Goal: Information Seeking & Learning: Learn about a topic

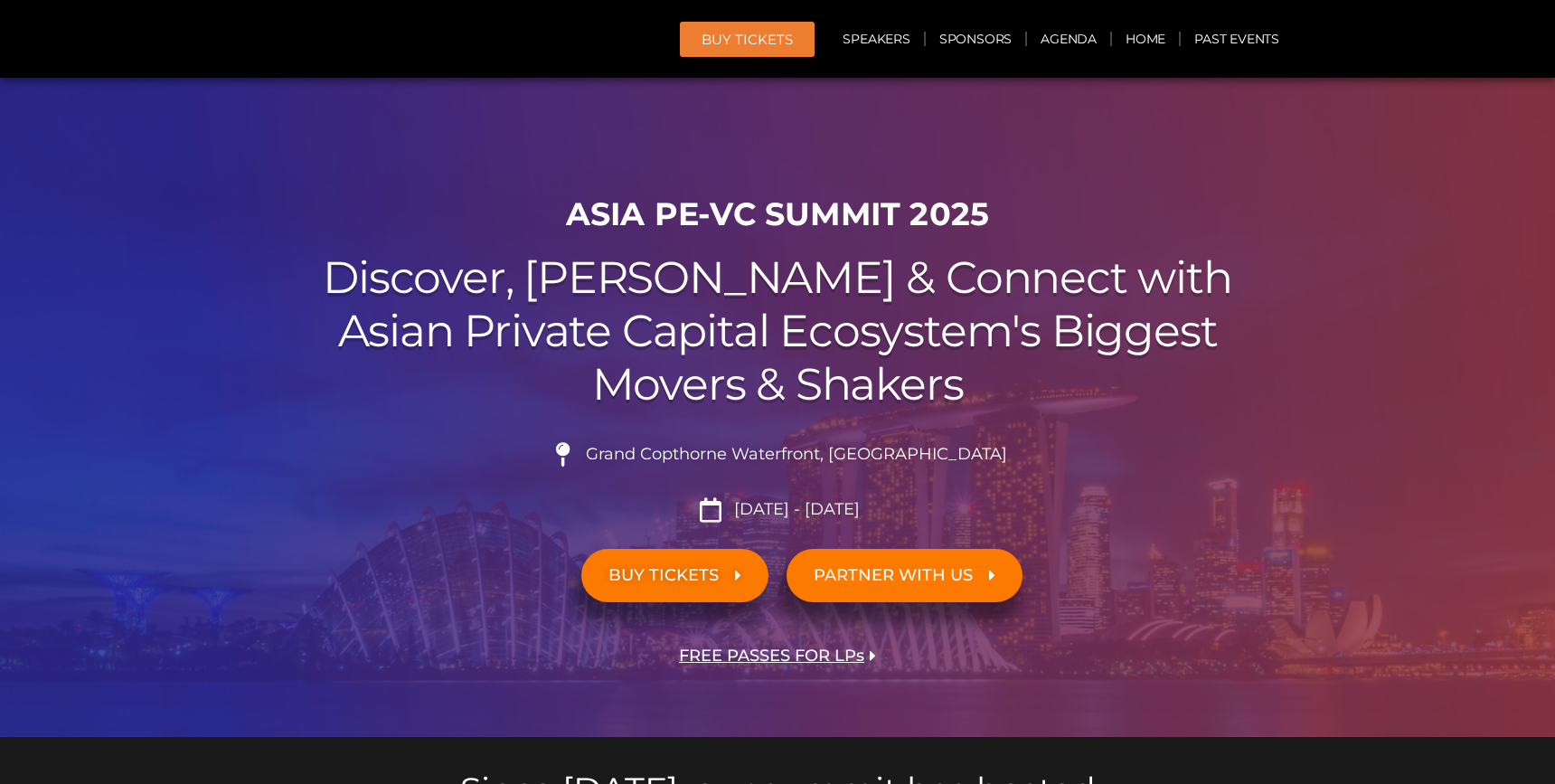
scroll to position [2039, 0]
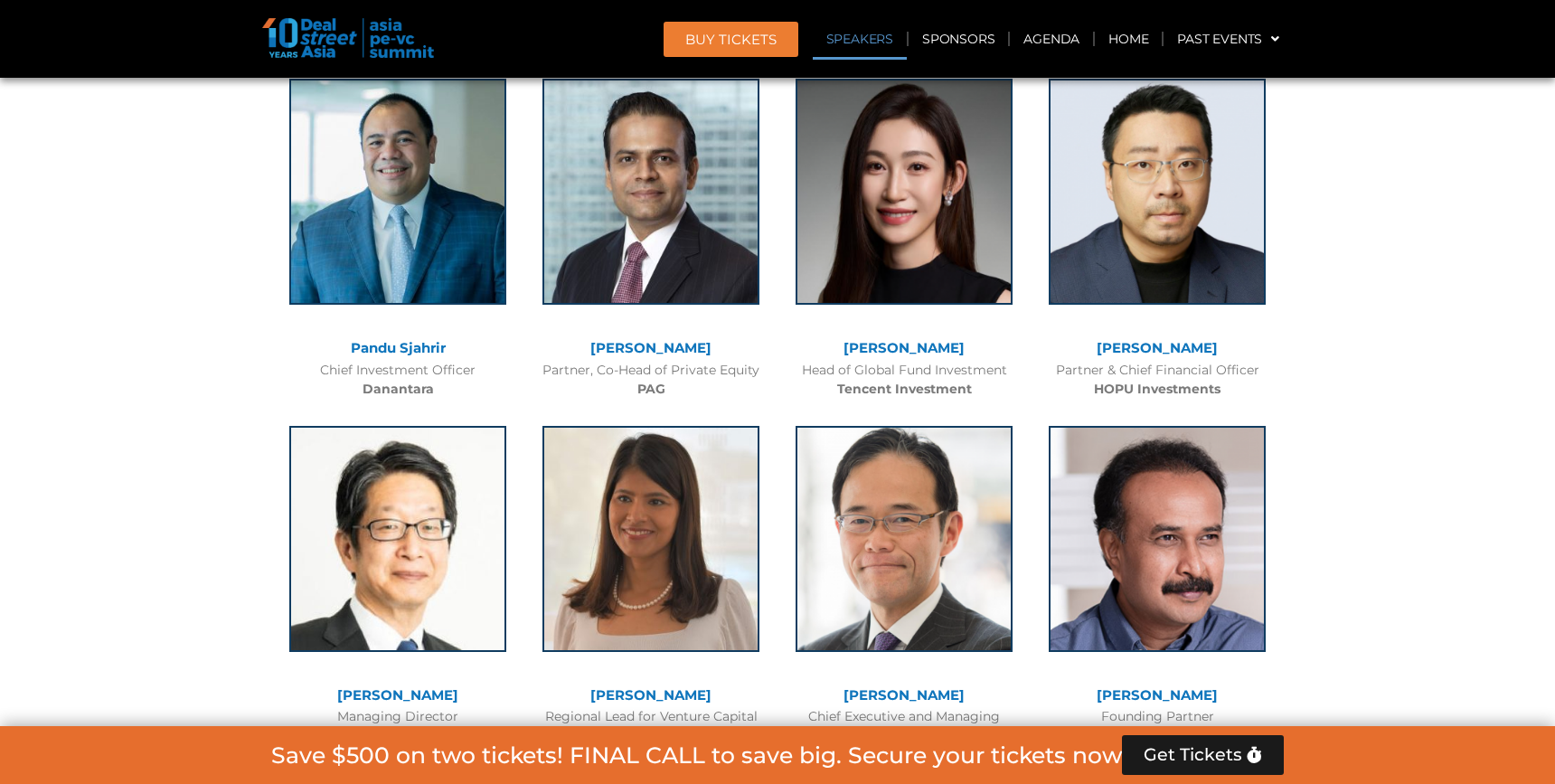
click at [889, 349] on link "[PERSON_NAME]" at bounding box center [904, 347] width 121 height 18
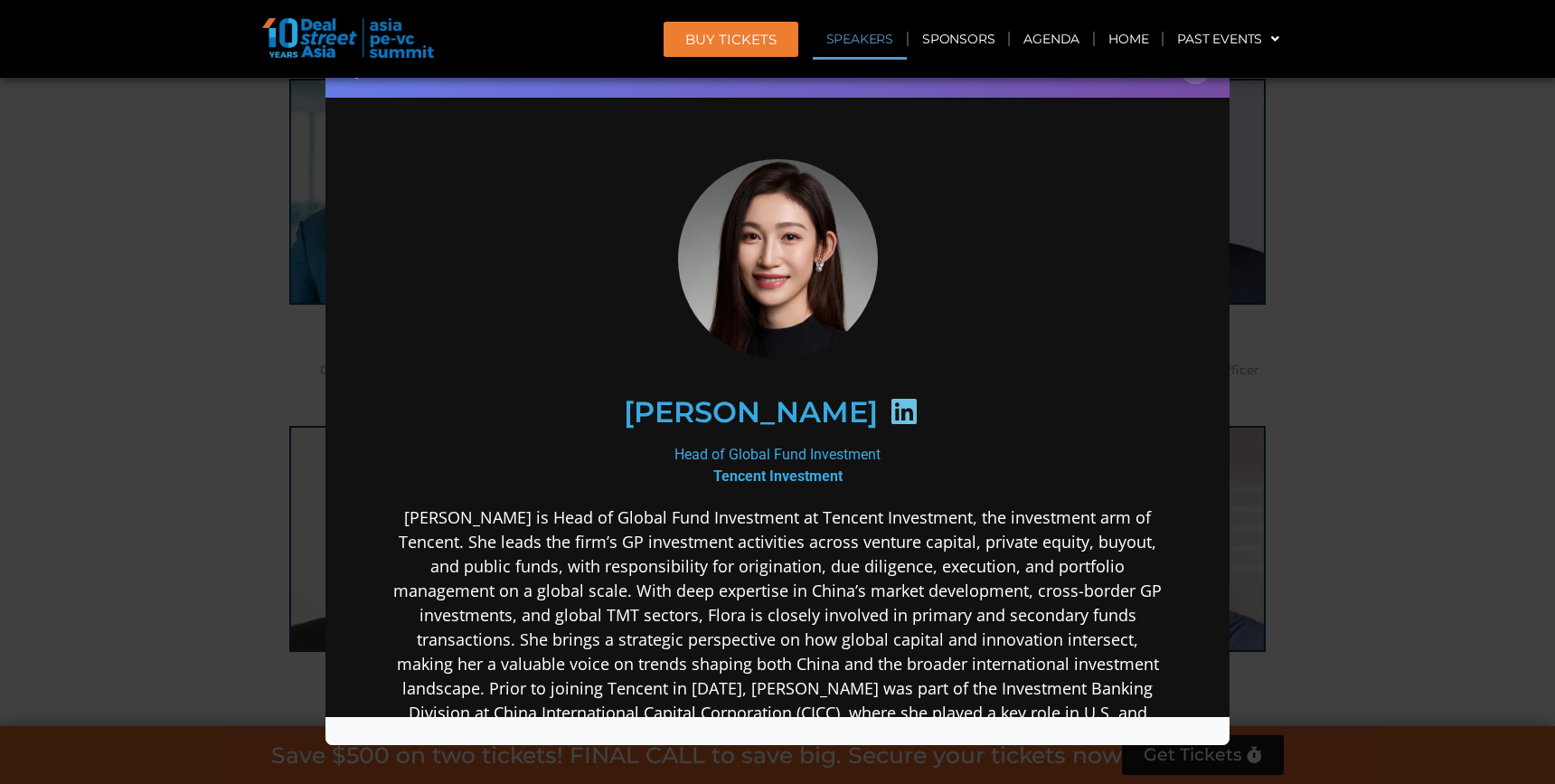
scroll to position [0, 0]
click at [890, 411] on icon at bounding box center [905, 411] width 29 height 29
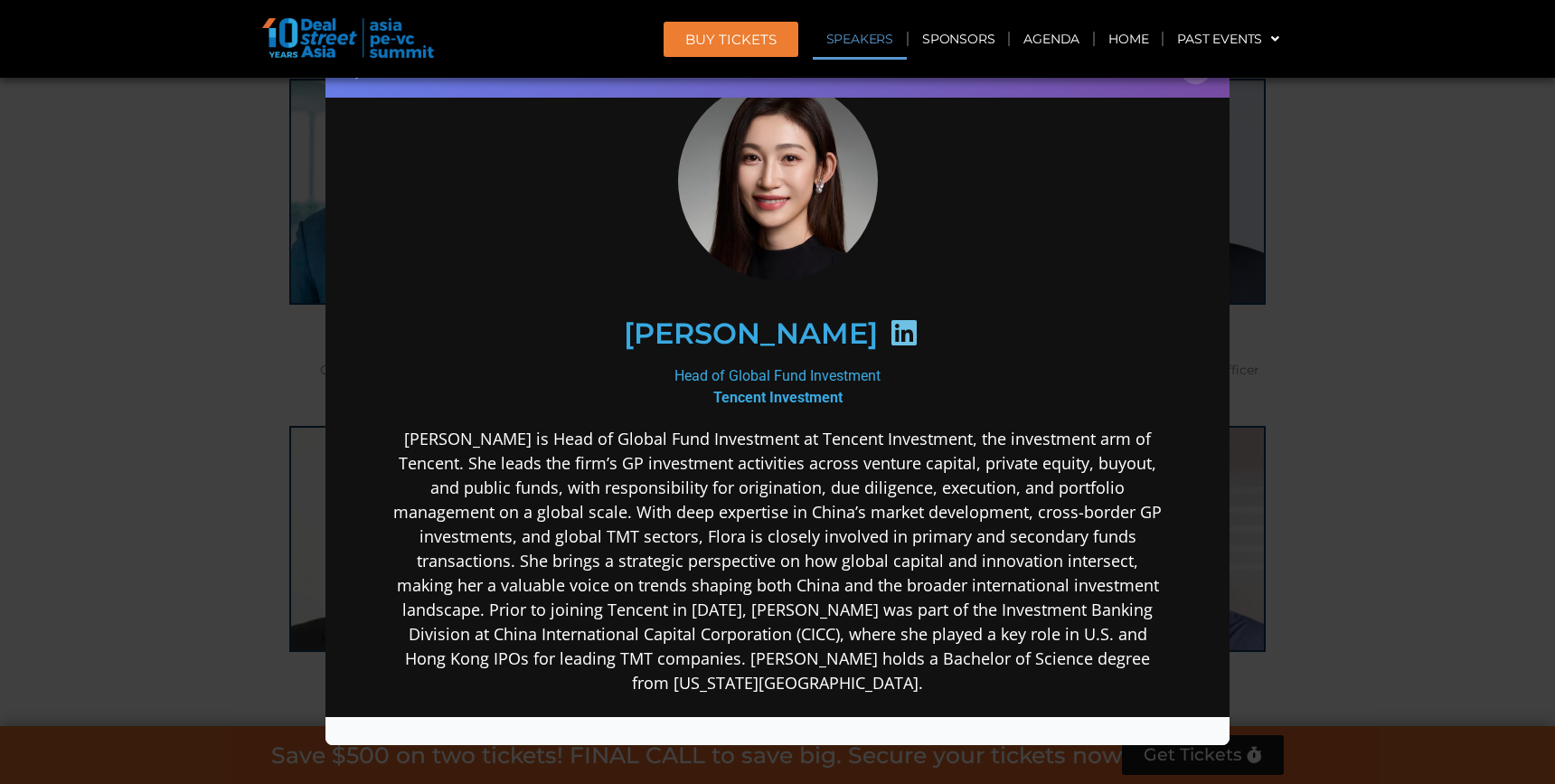
scroll to position [30, 0]
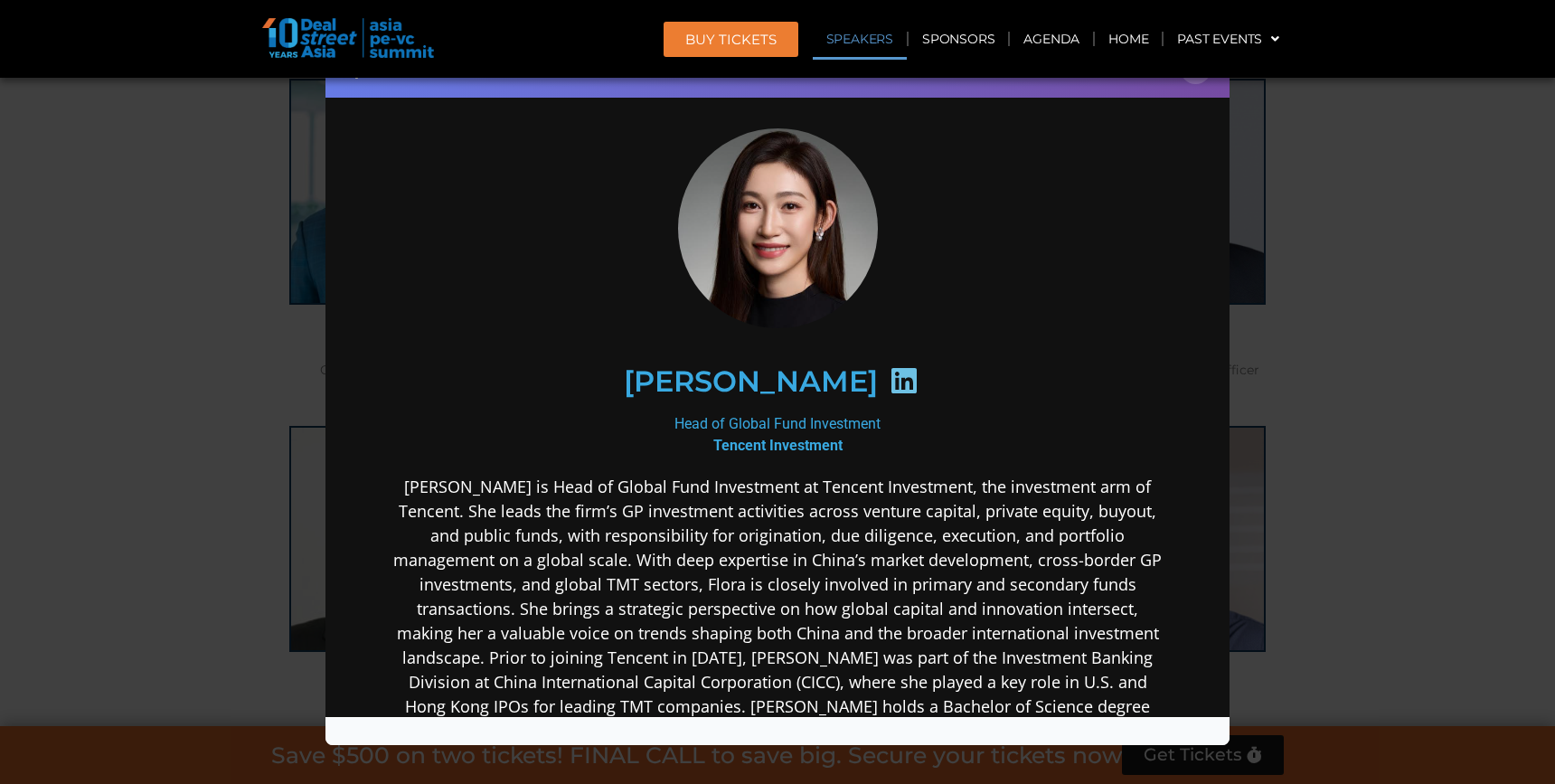
click at [828, 411] on div "[PERSON_NAME]" at bounding box center [778, 382] width 703 height 93
click at [828, 438] on b "Tencent Investment" at bounding box center [778, 445] width 129 height 18
click at [828, 445] on b "Tencent Investment" at bounding box center [778, 445] width 129 height 18
click at [890, 383] on icon at bounding box center [905, 381] width 29 height 29
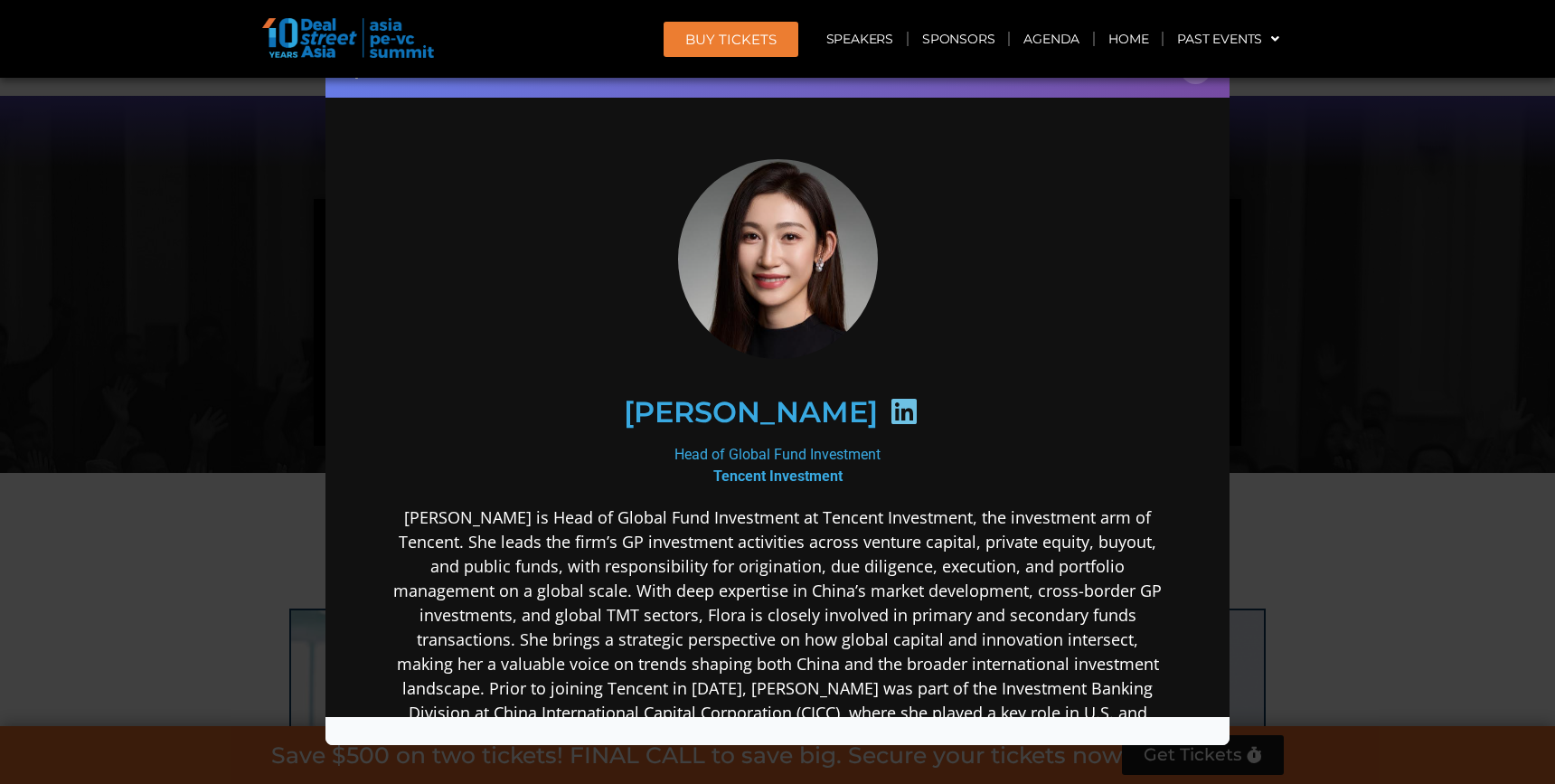
scroll to position [1099, 0]
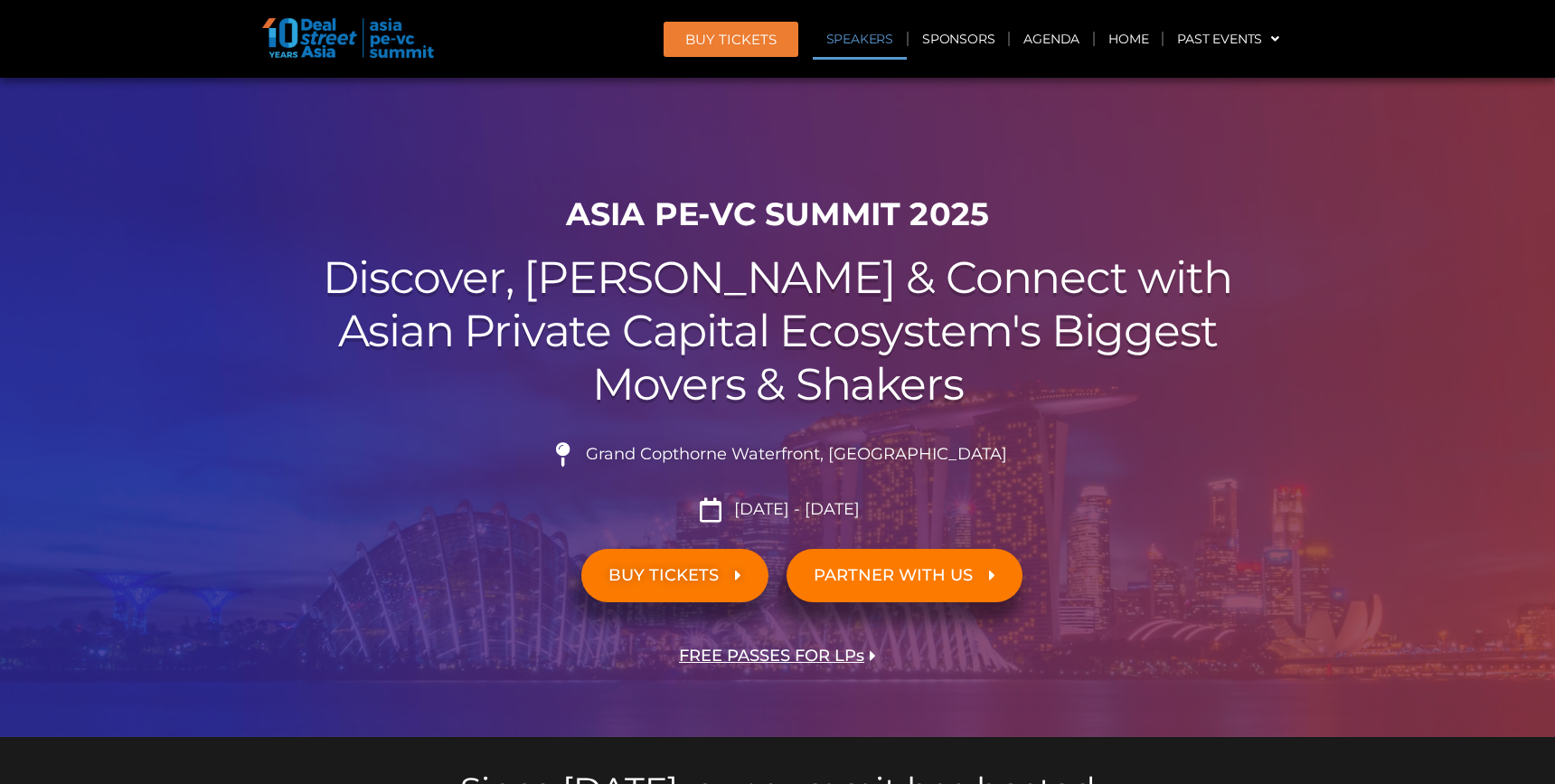
scroll to position [2039, 0]
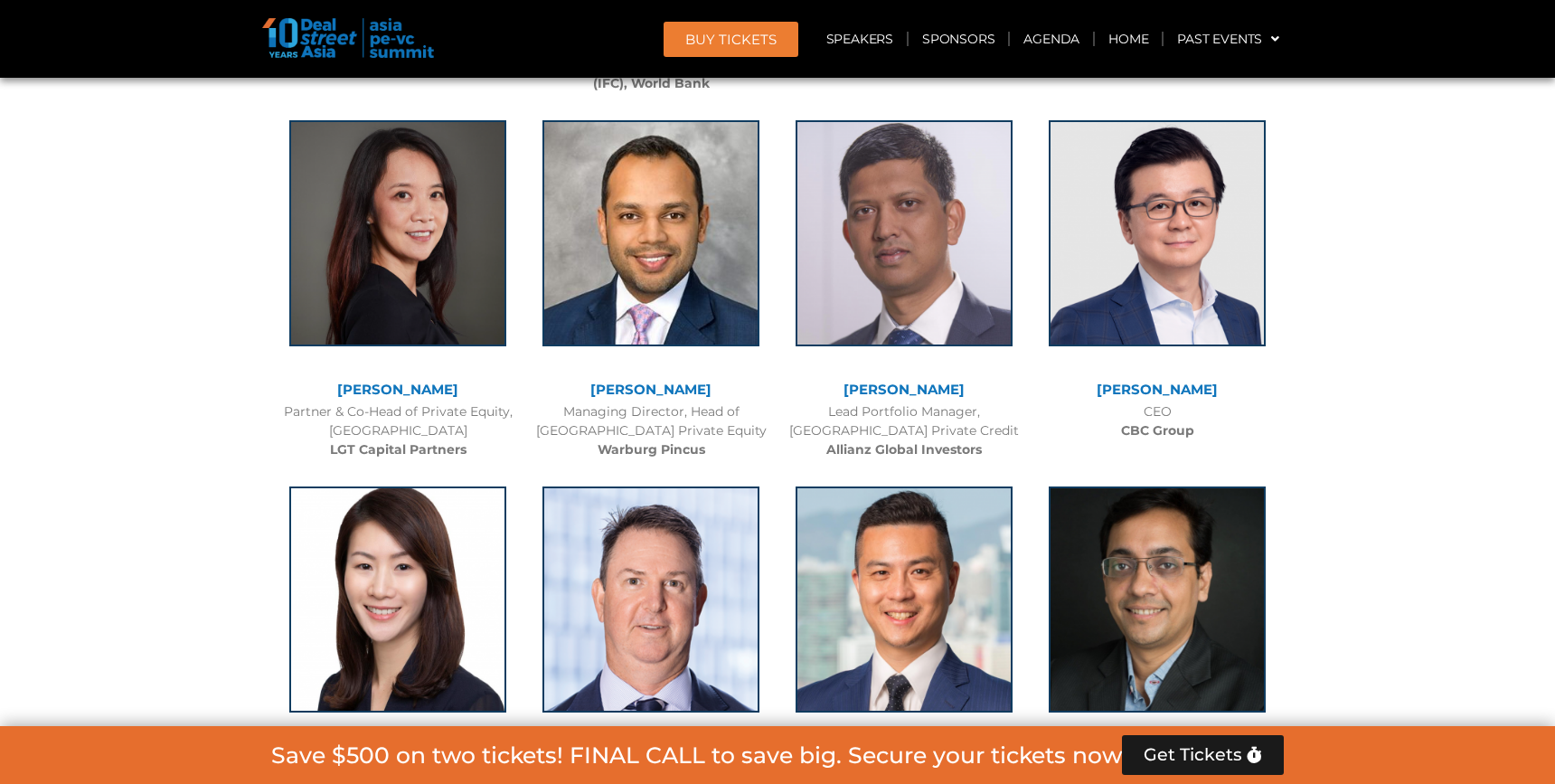
scroll to position [2760, 0]
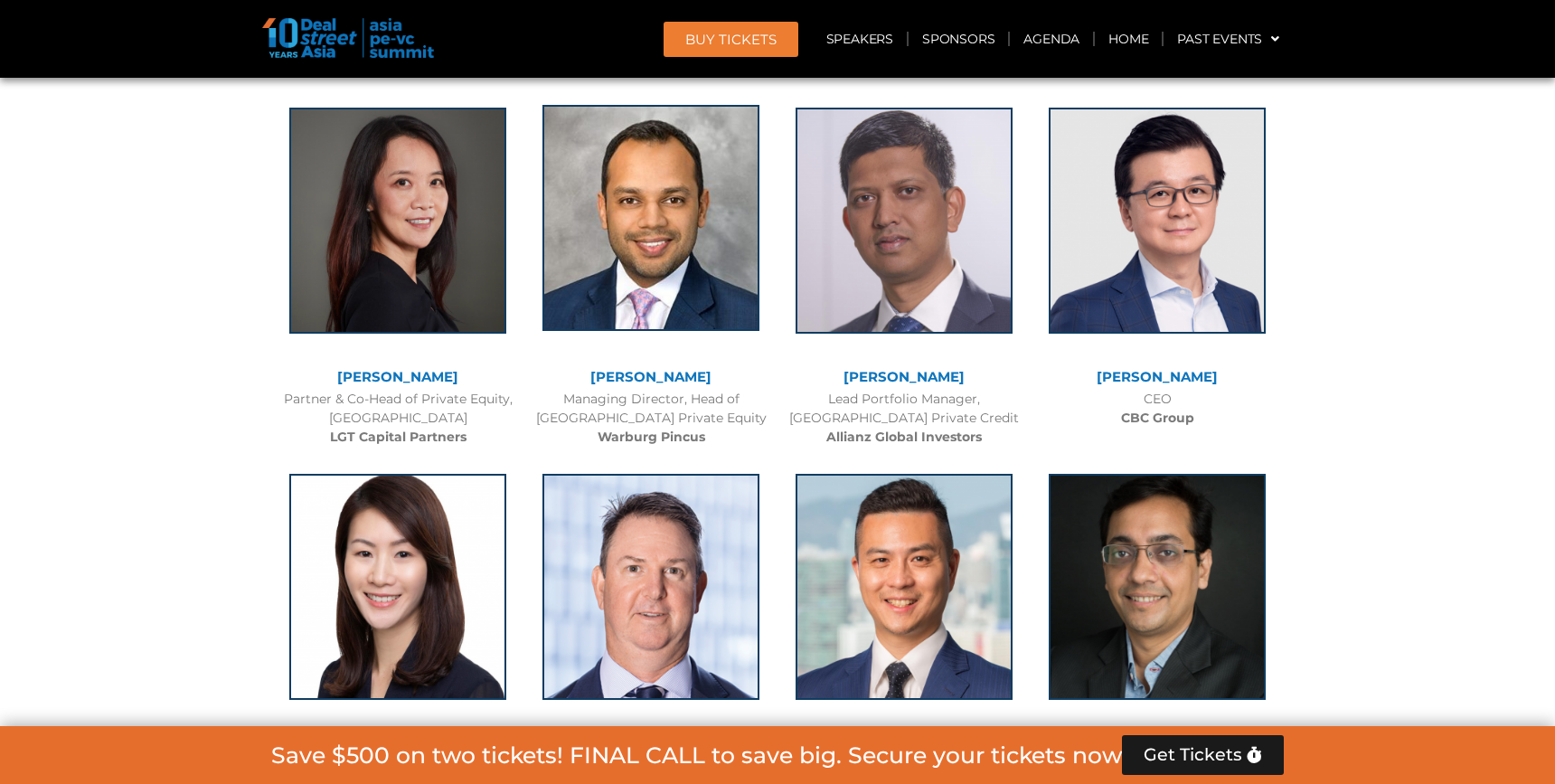
click at [689, 287] on img at bounding box center [651, 217] width 217 height 226
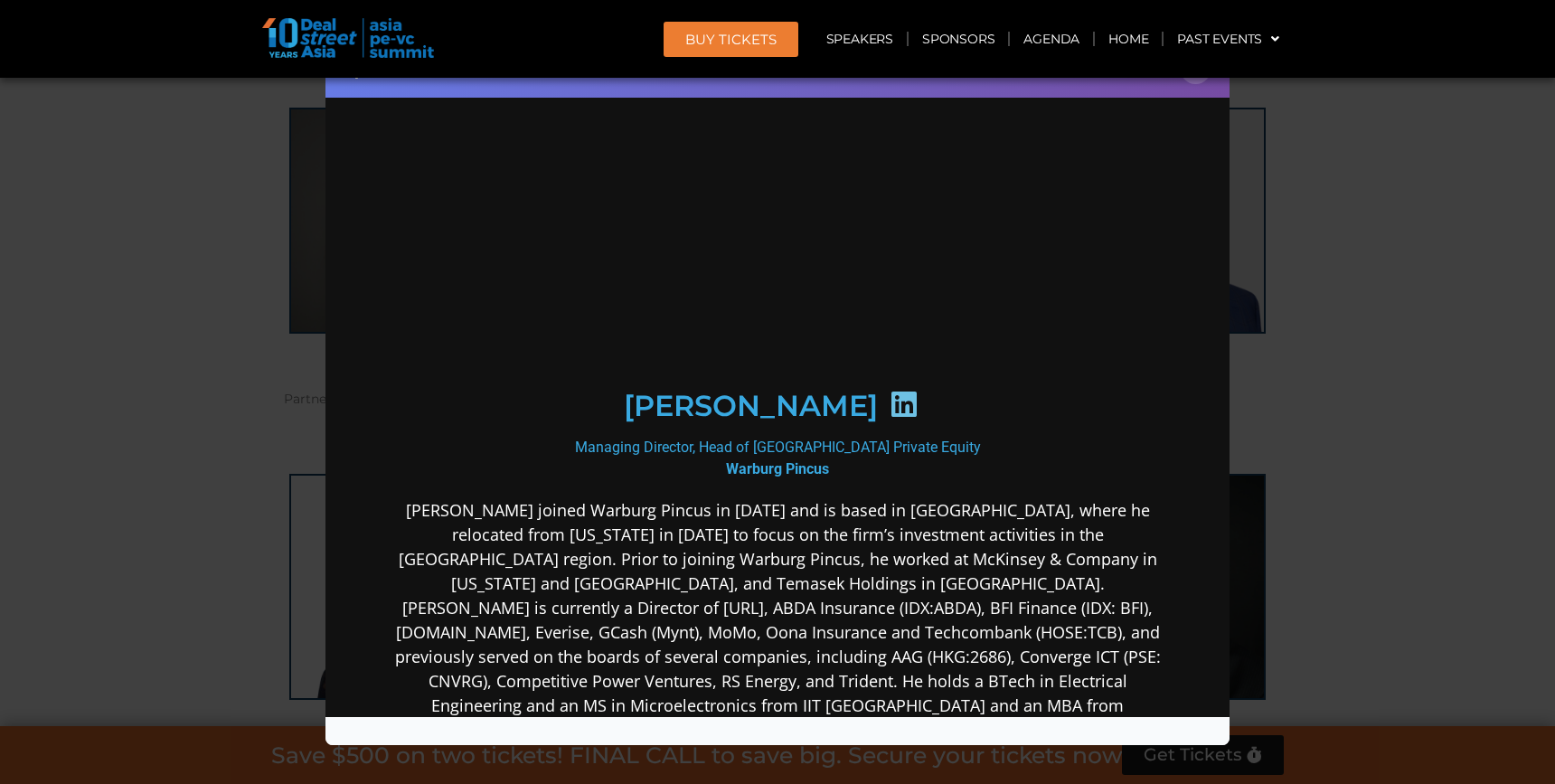
scroll to position [0, 0]
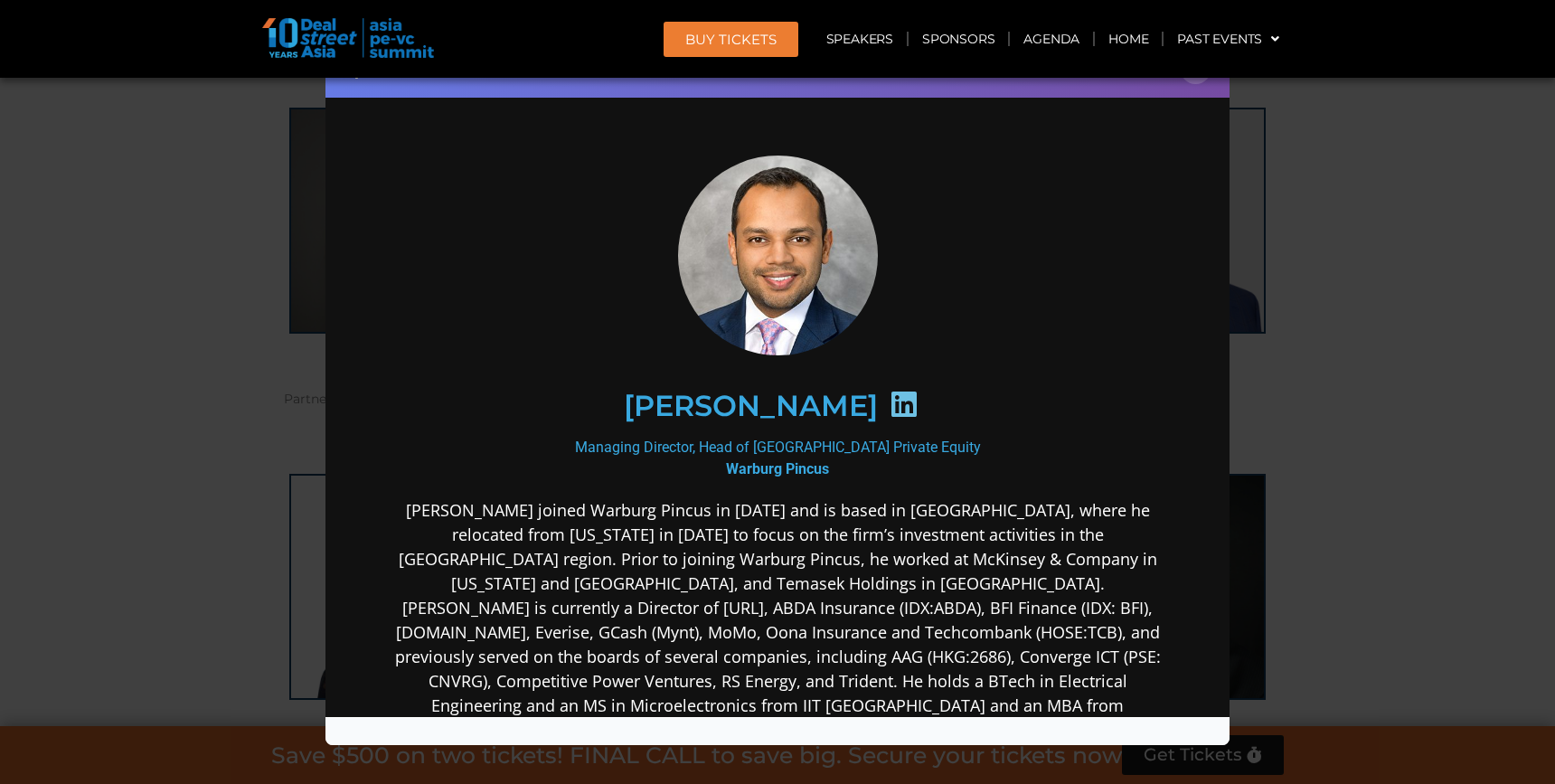
click at [909, 407] on icon at bounding box center [905, 404] width 29 height 29
